Goal: Task Accomplishment & Management: Use online tool/utility

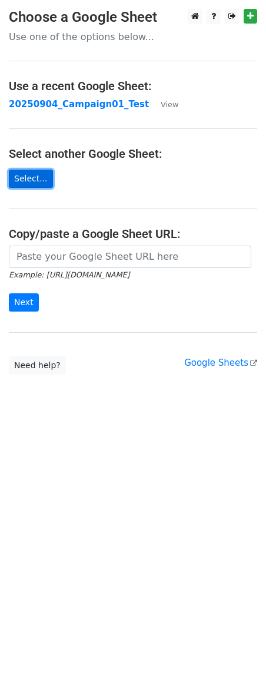
click at [27, 177] on link "Select..." at bounding box center [31, 179] width 44 height 18
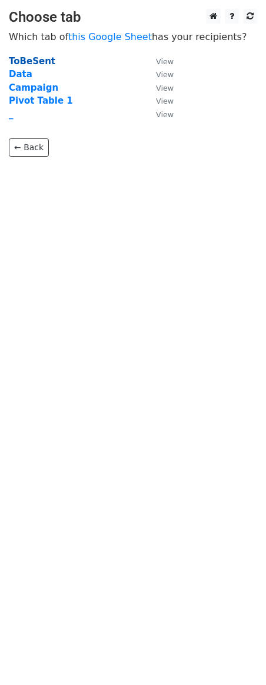
click at [22, 62] on strong "ToBeSent" at bounding box center [32, 61] width 47 height 11
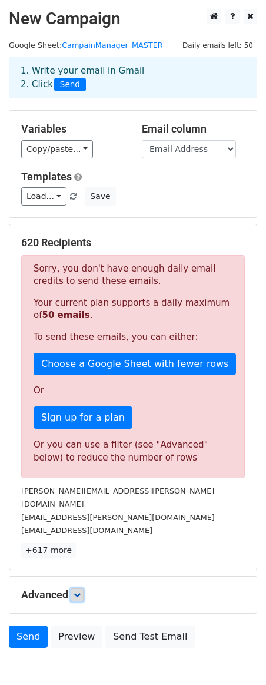
click at [80, 592] on icon at bounding box center [77, 595] width 7 height 7
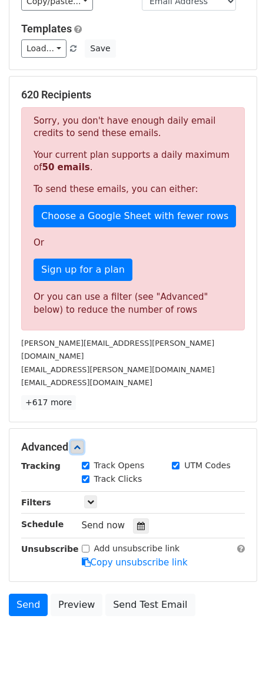
scroll to position [166, 0]
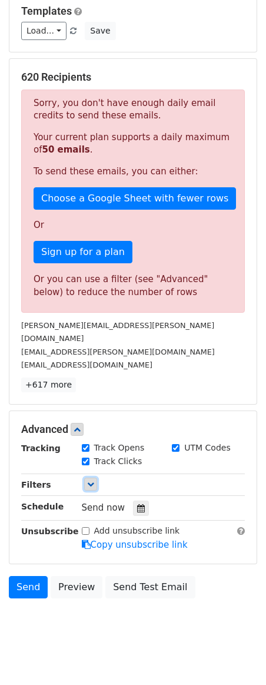
click at [93, 481] on icon at bounding box center [90, 484] width 7 height 7
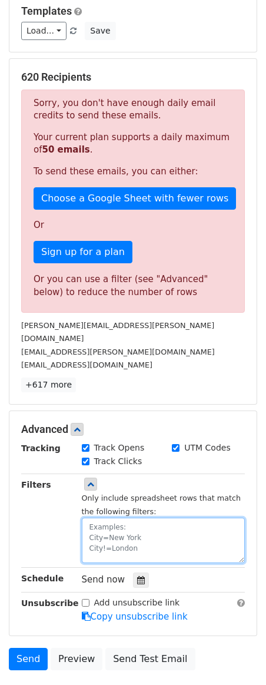
click at [110, 519] on textarea at bounding box center [164, 540] width 164 height 45
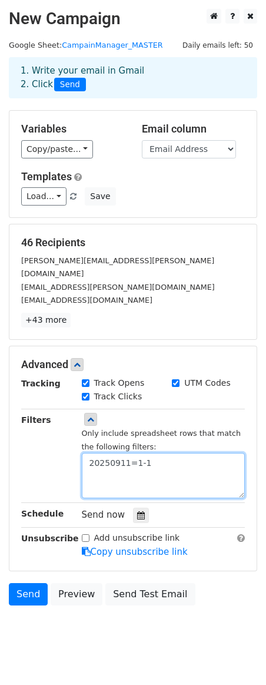
type textarea "20250911=1-1"
